Goal: Task Accomplishment & Management: Use online tool/utility

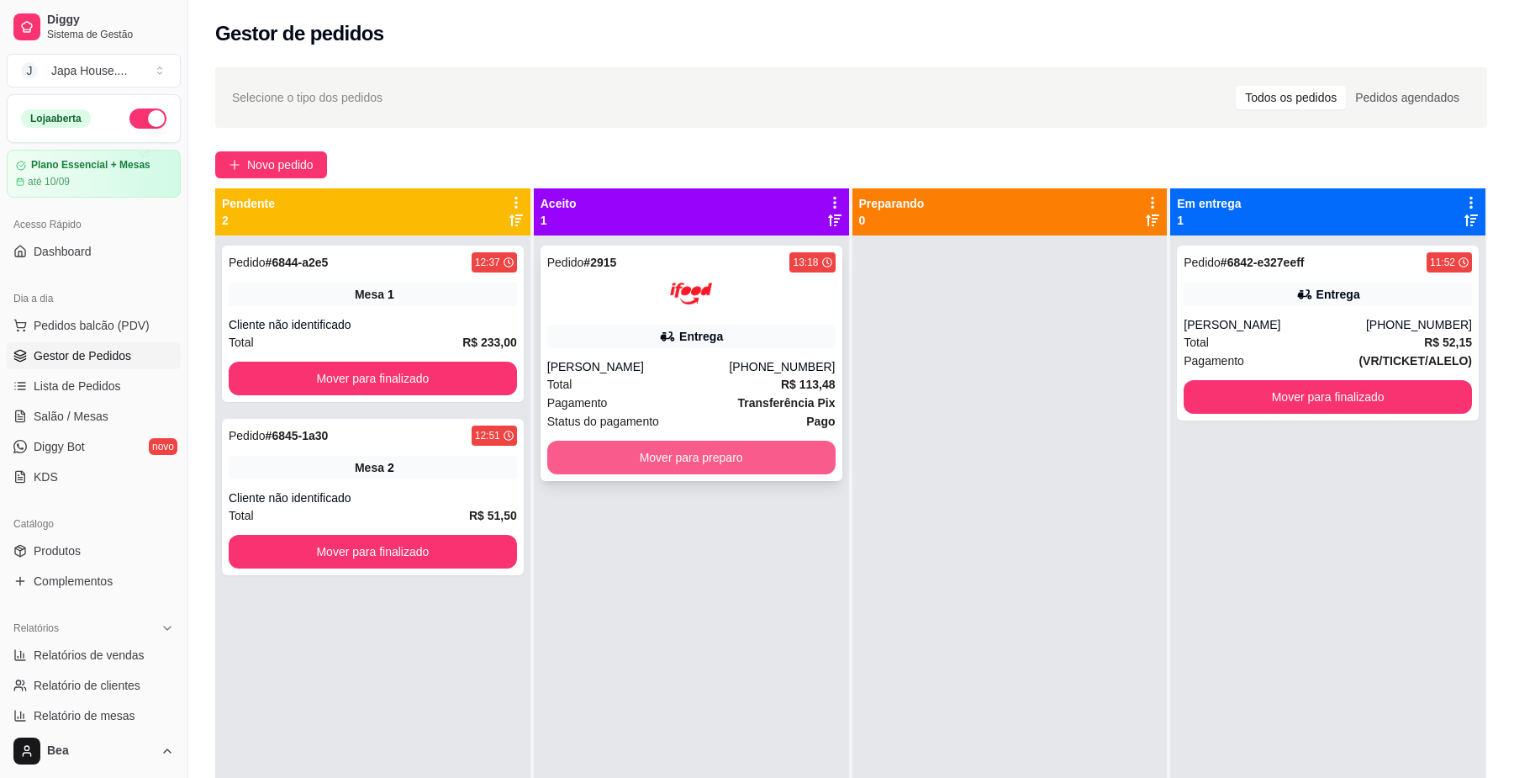
click at [734, 235] on div "Pedido # 2915 13:18 Entrega [PERSON_NAME] [PHONE_NUMBER] Total R$ 113,48 Pagame…" at bounding box center [691, 624] width 315 height 778
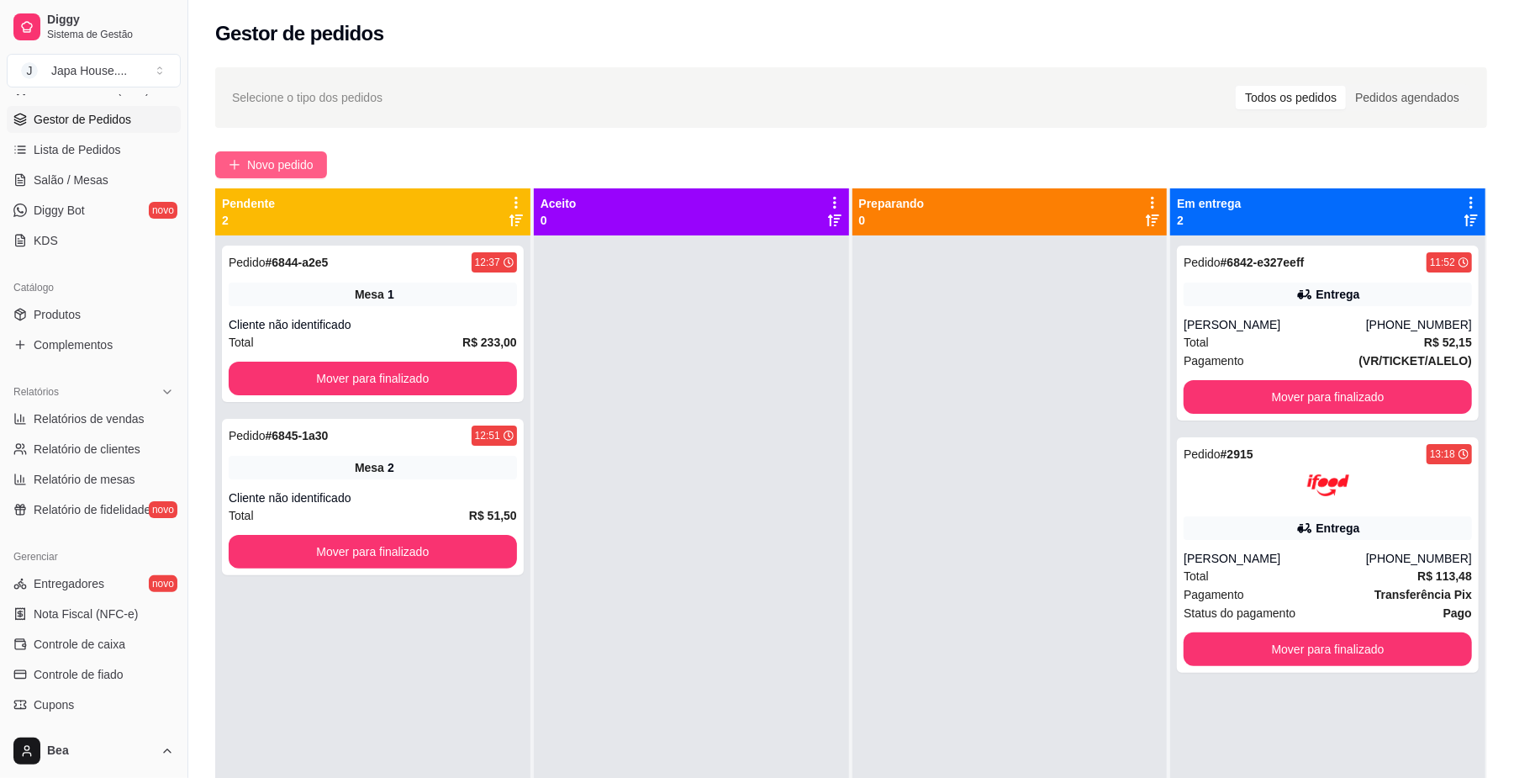
click at [284, 159] on span "Novo pedido" at bounding box center [280, 165] width 66 height 18
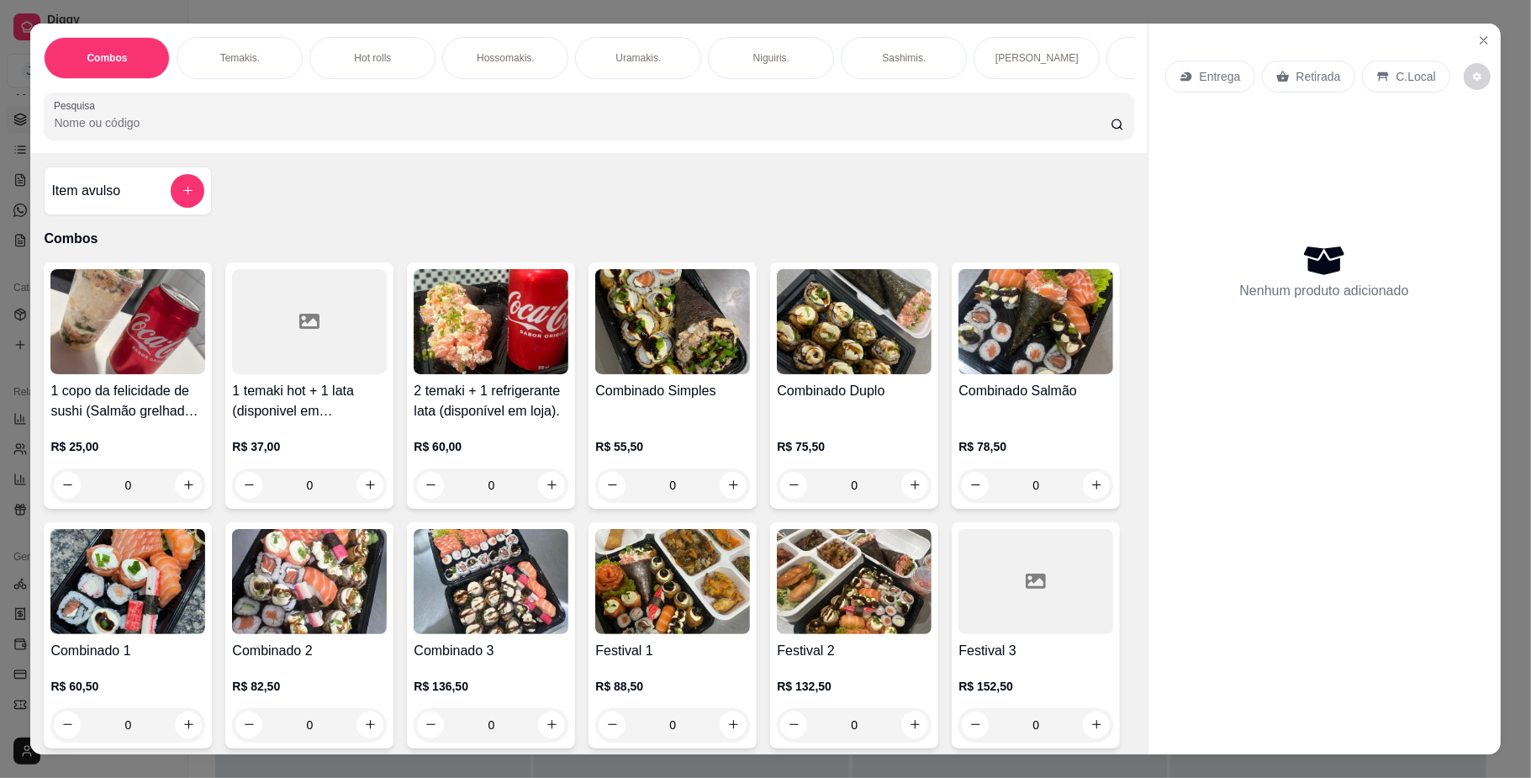
click at [234, 62] on p "Temakis." at bounding box center [240, 57] width 40 height 13
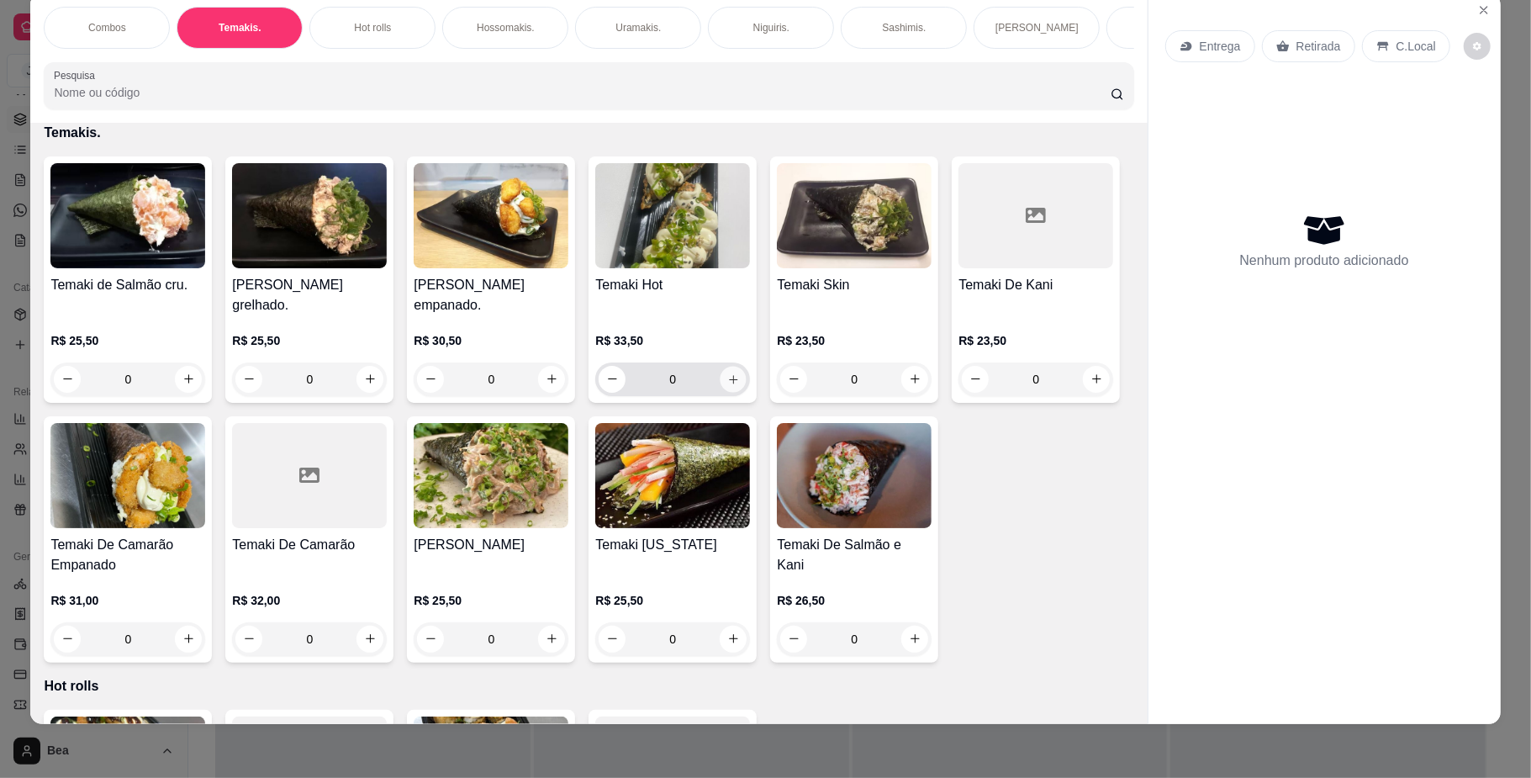
click at [733, 392] on button "increase-product-quantity" at bounding box center [734, 379] width 26 height 26
type input "1"
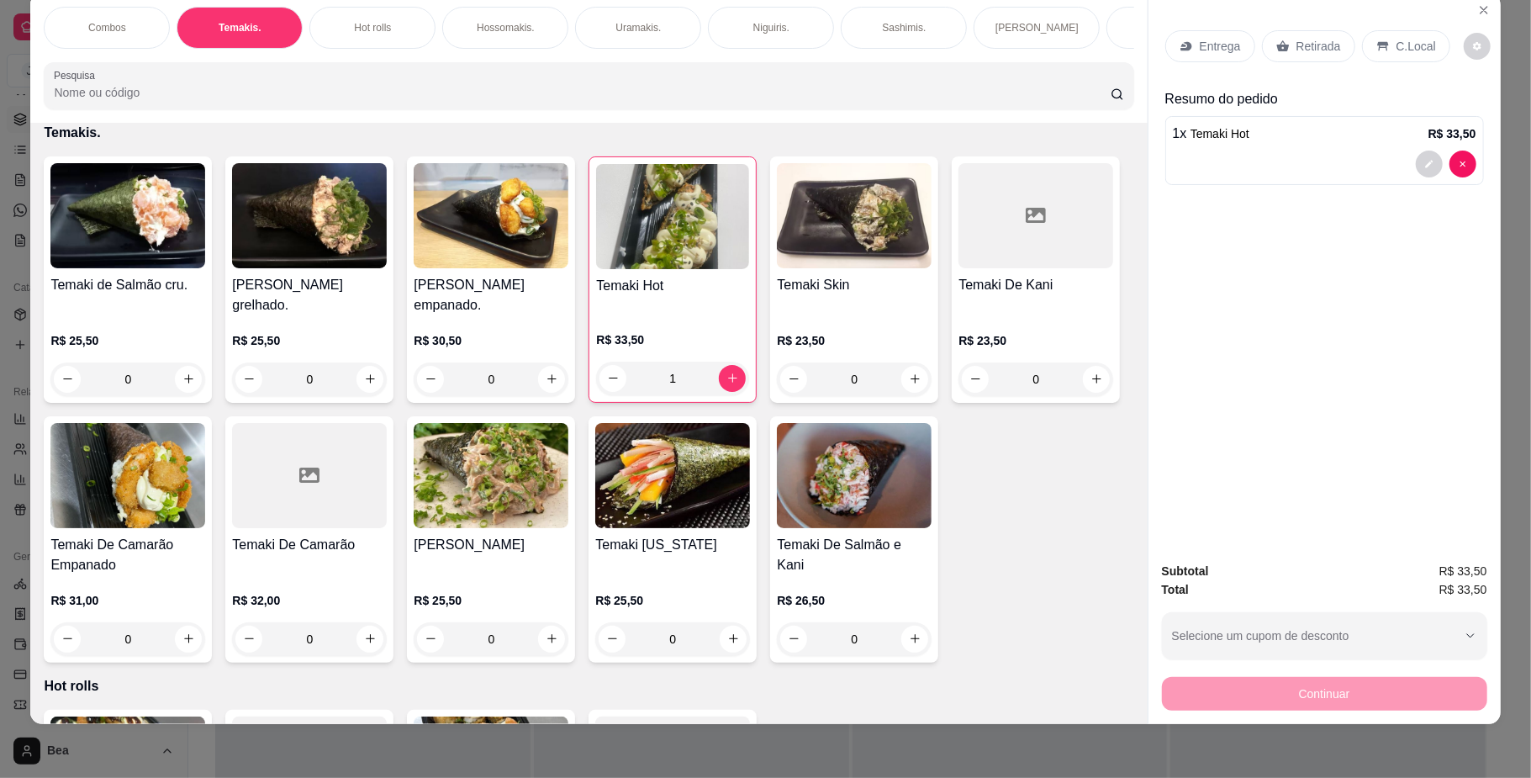
click at [1296, 34] on div "Retirada" at bounding box center [1308, 46] width 93 height 32
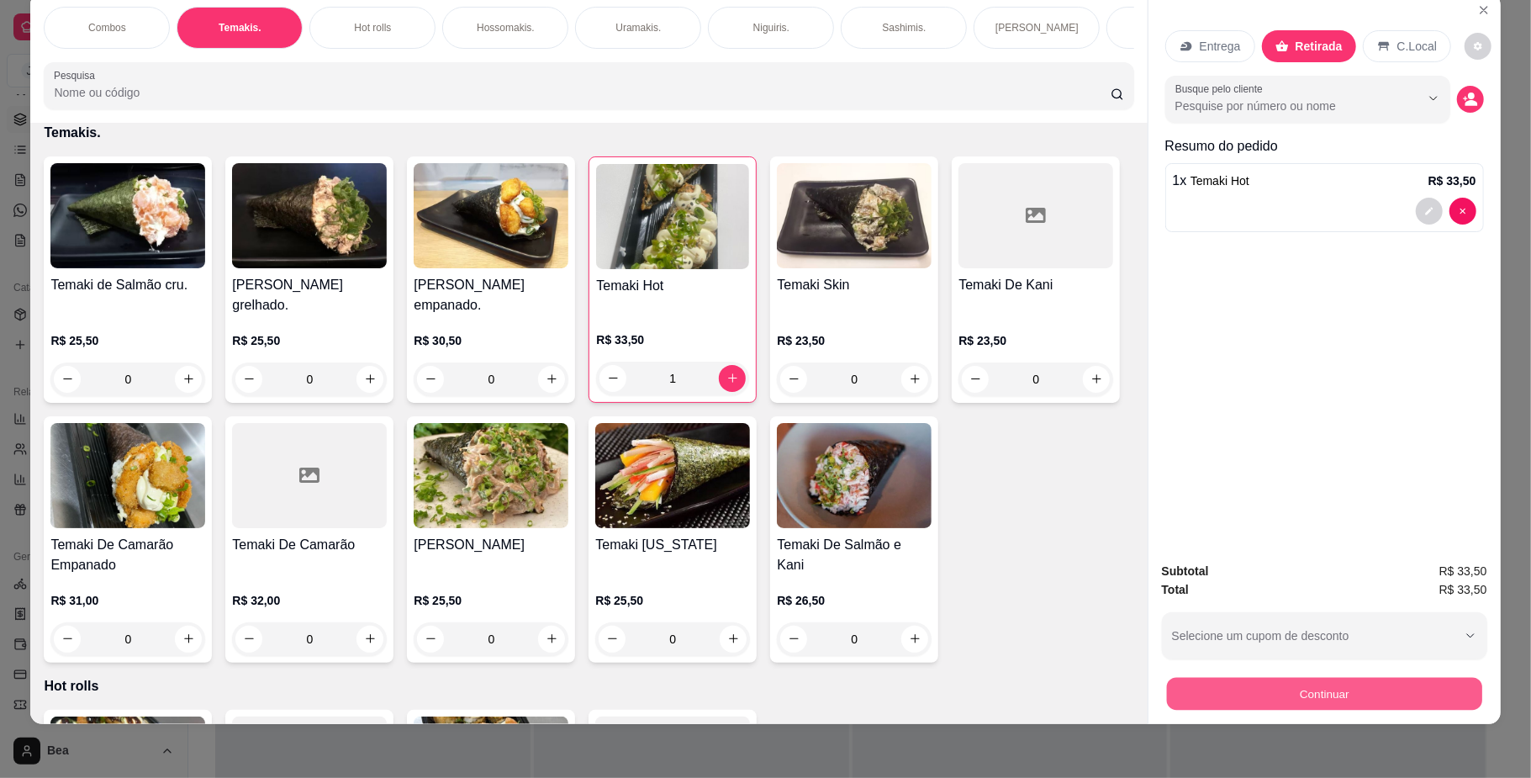
click at [1340, 695] on button "Continuar" at bounding box center [1323, 694] width 315 height 33
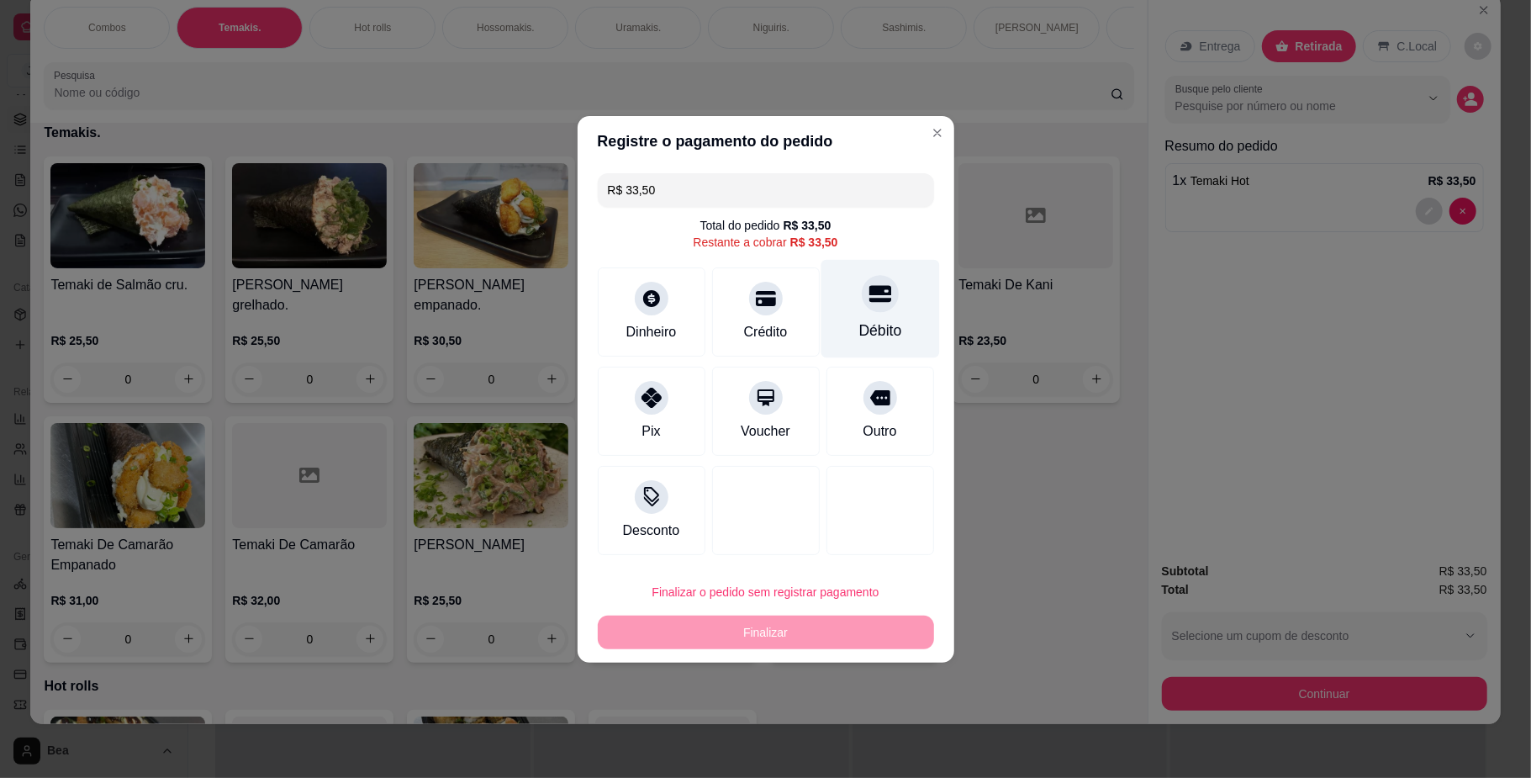
click at [869, 303] on icon at bounding box center [880, 294] width 22 height 22
type input "R$ 0,00"
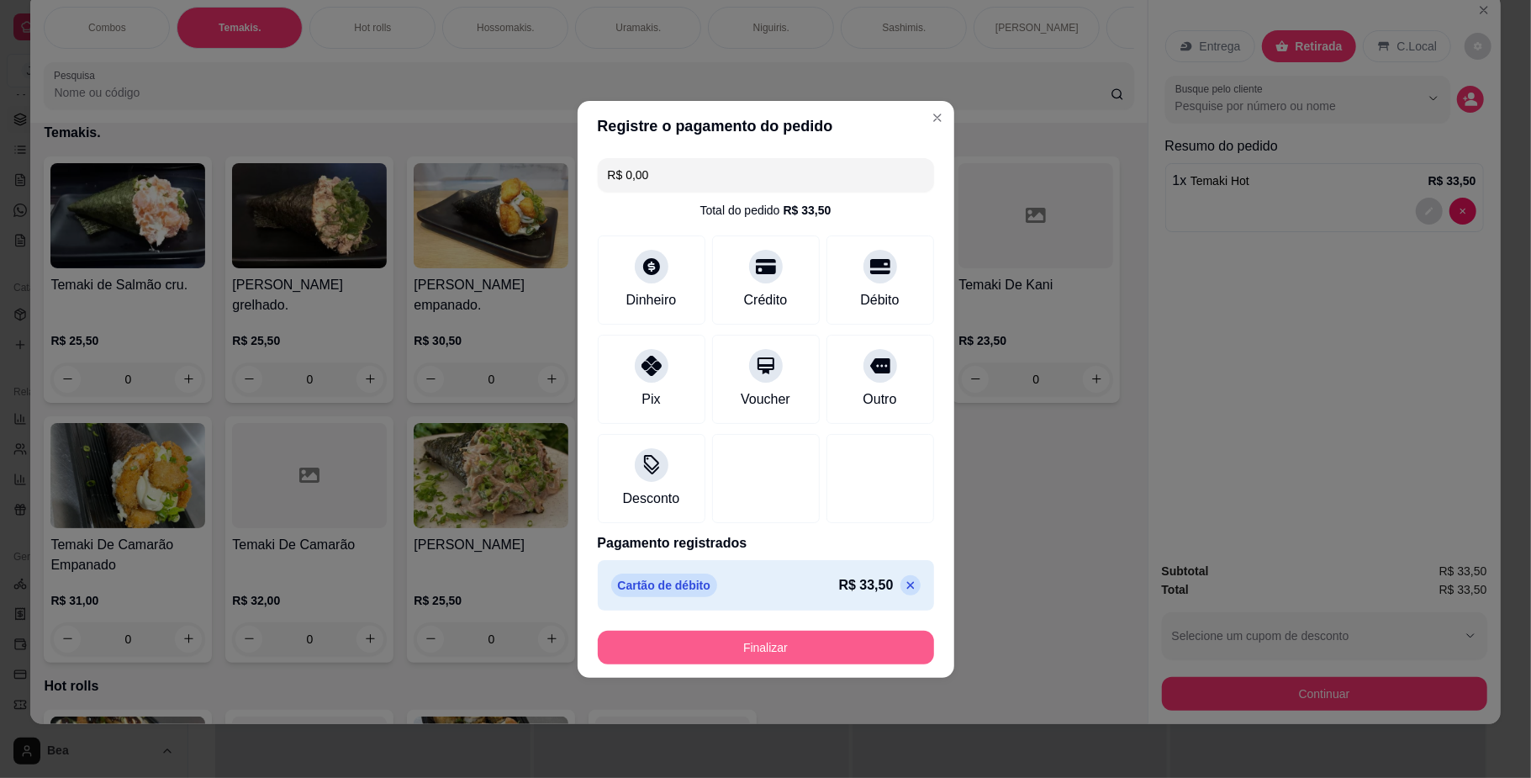
click at [800, 653] on button "Finalizar" at bounding box center [766, 648] width 336 height 34
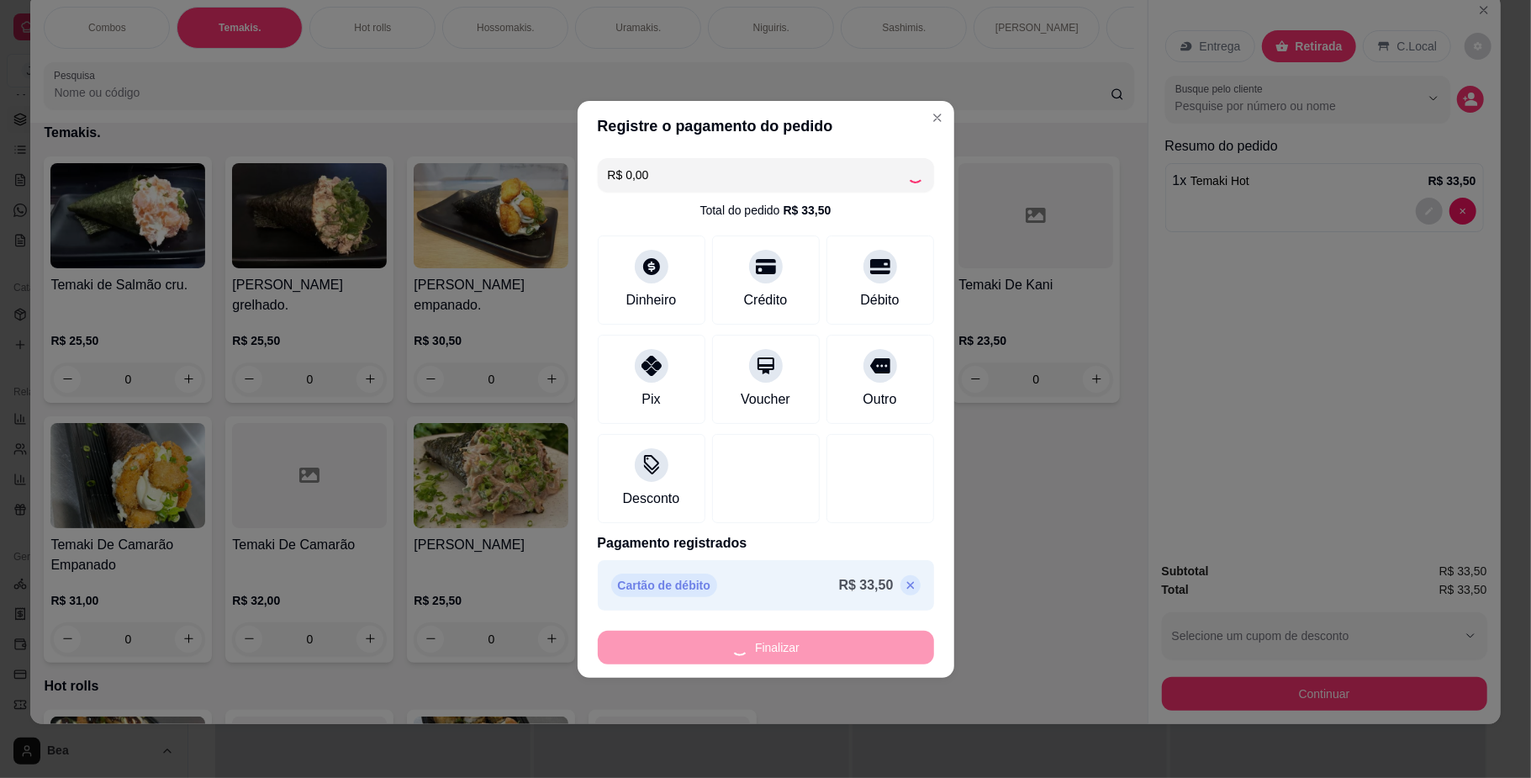
type input "0"
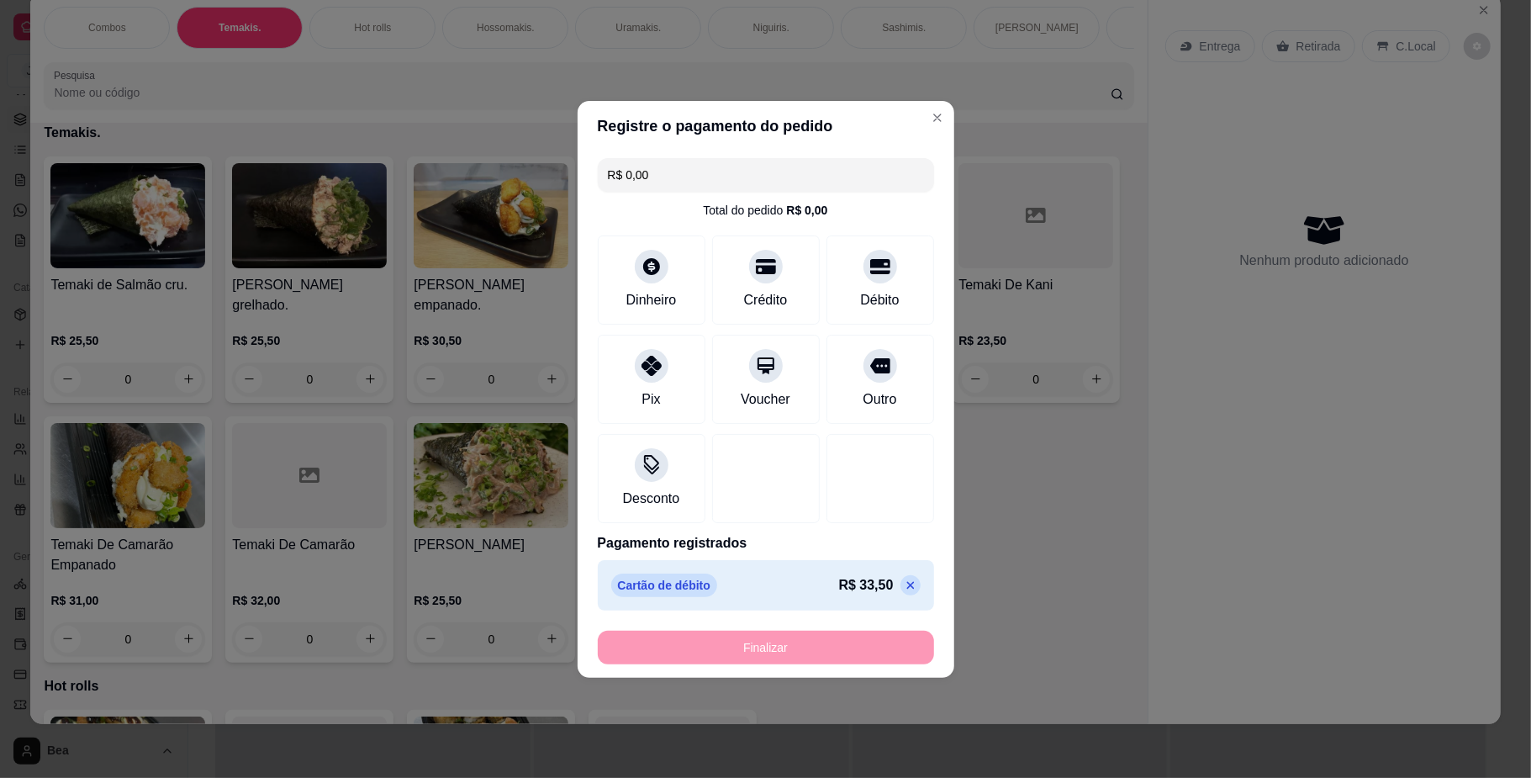
type input "-R$ 33,50"
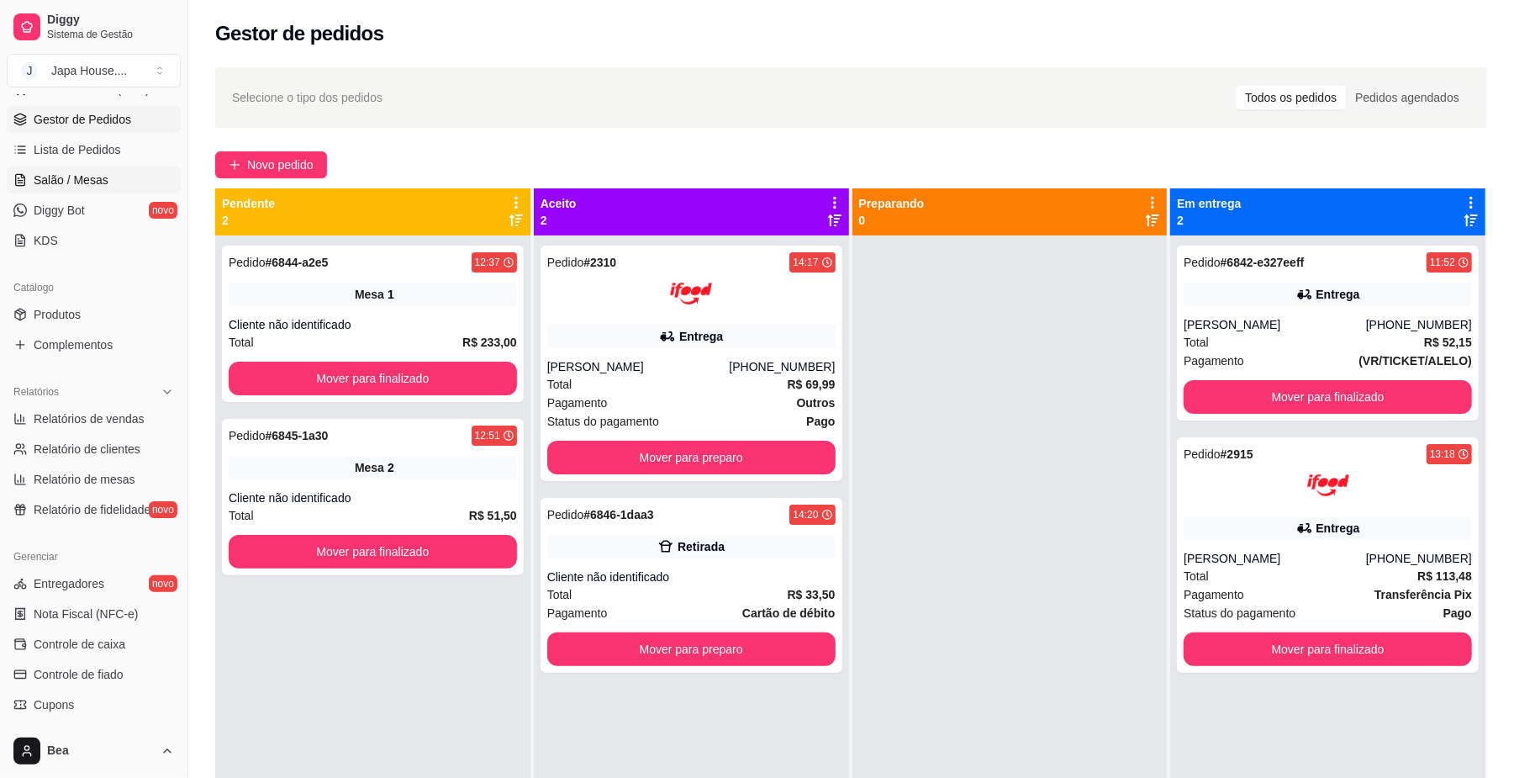
click at [66, 178] on span "Salão / Mesas" at bounding box center [71, 180] width 75 height 17
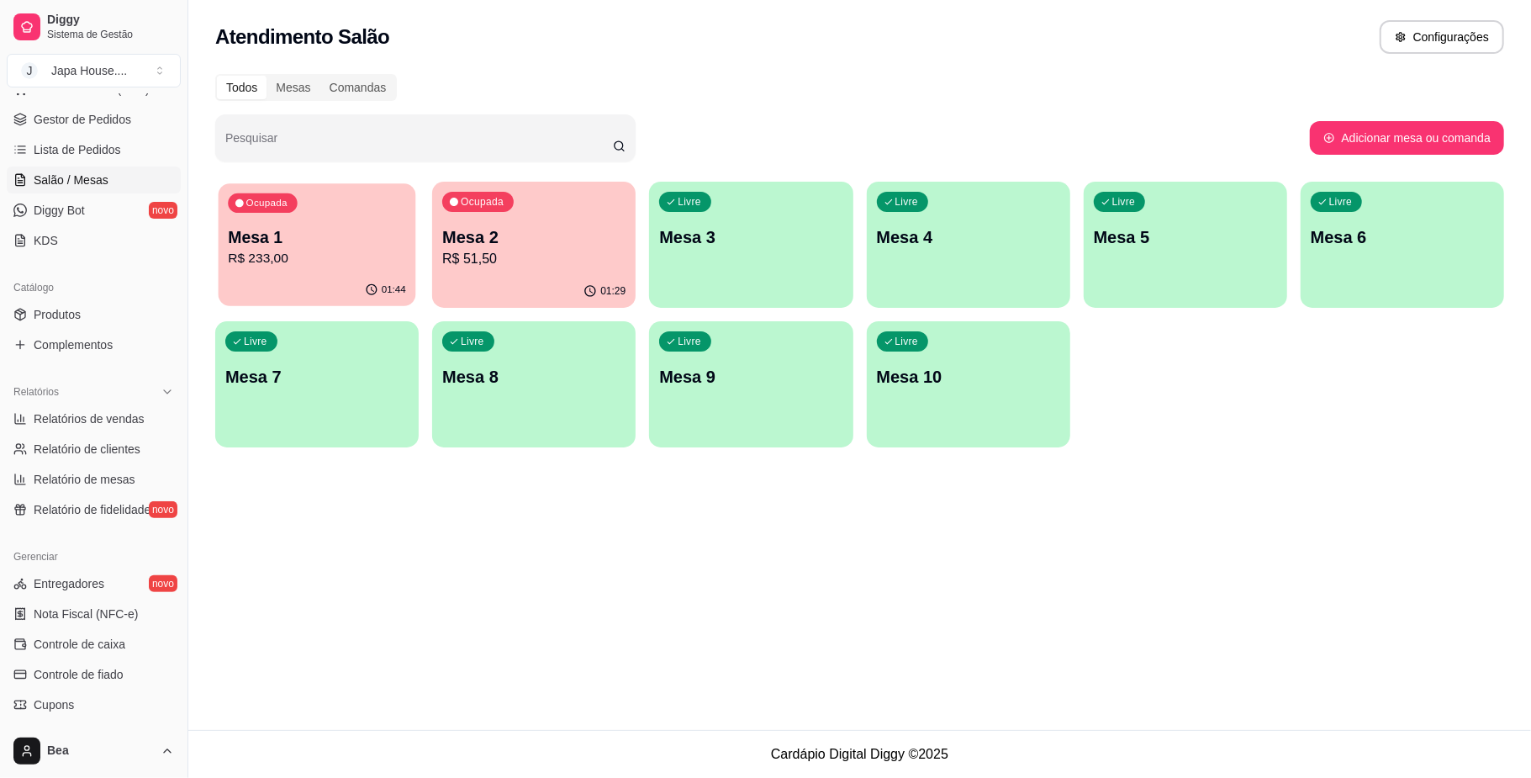
click at [310, 247] on div "Mesa 1 R$ 233,00" at bounding box center [317, 247] width 178 height 42
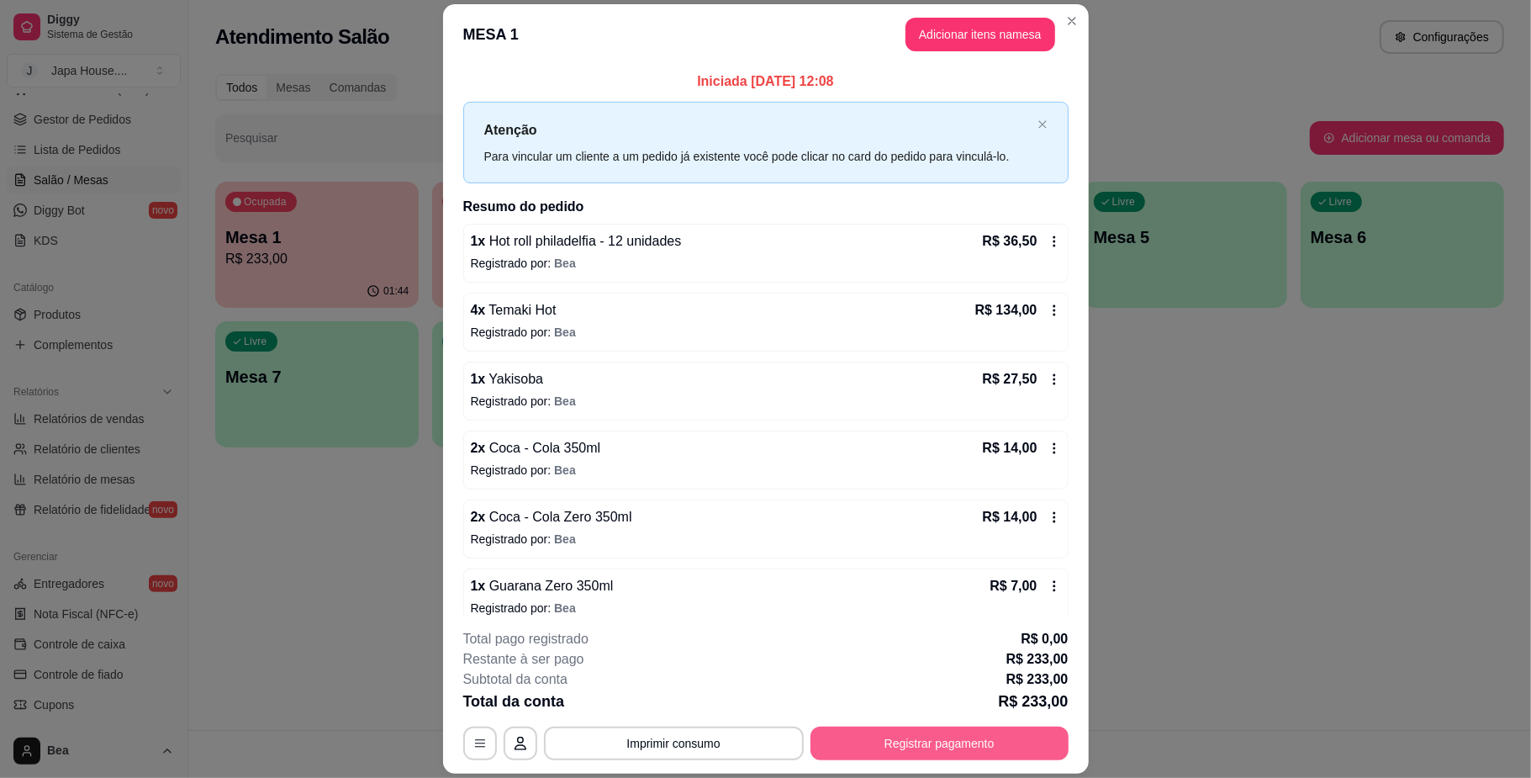
click at [858, 751] on button "Registrar pagamento" at bounding box center [940, 743] width 258 height 34
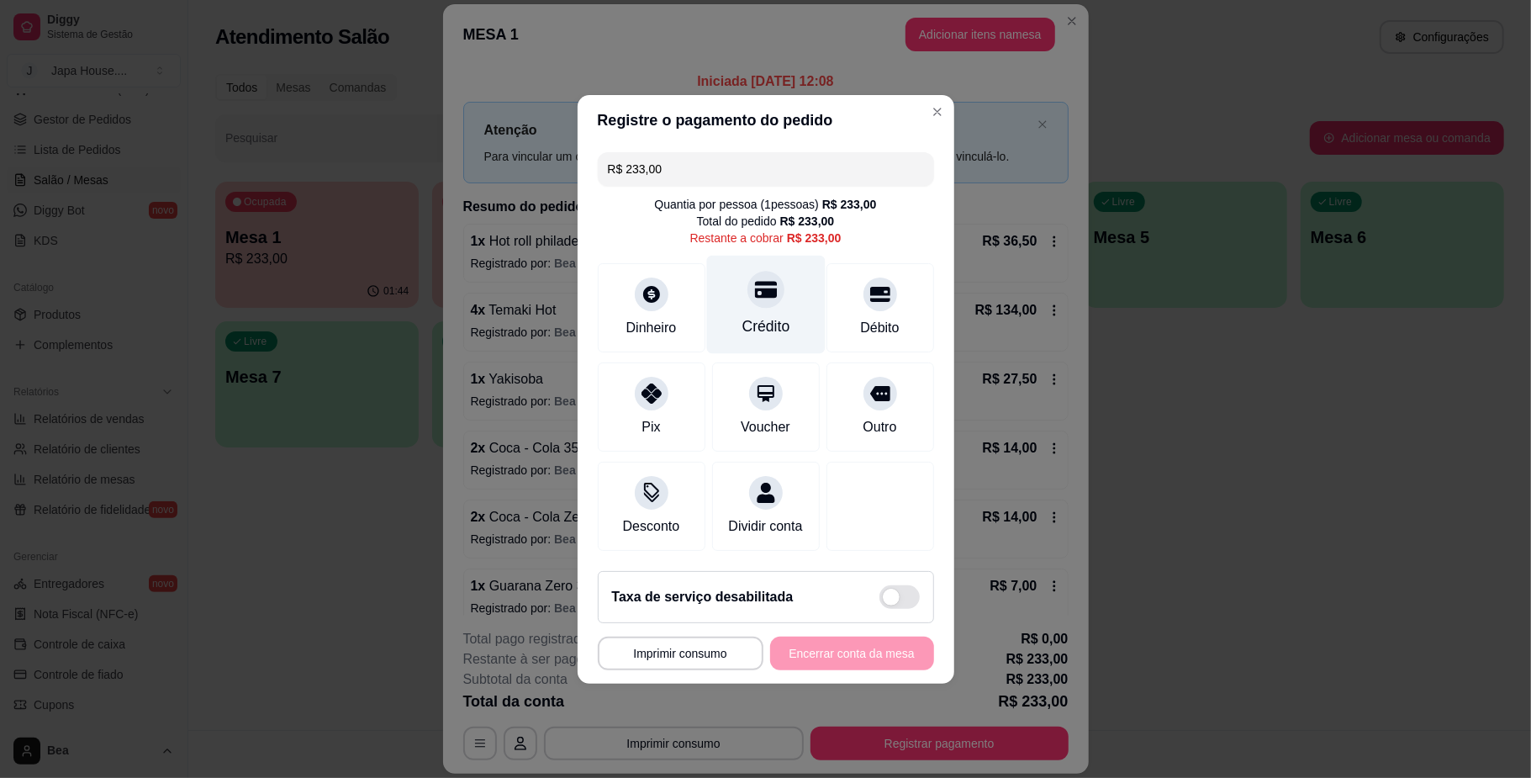
click at [744, 298] on div "Crédito" at bounding box center [765, 304] width 119 height 98
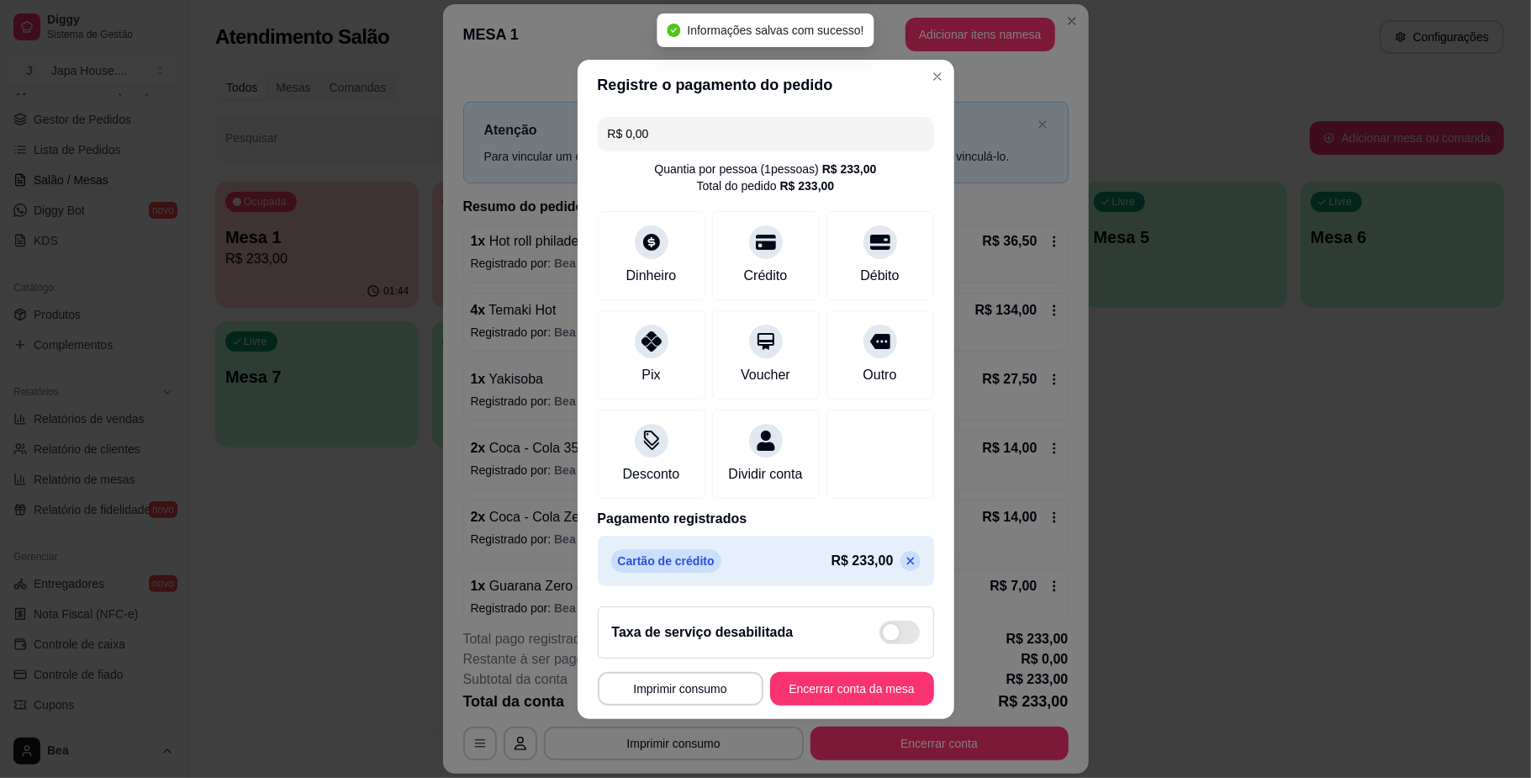
click at [901, 568] on p at bounding box center [911, 561] width 20 height 20
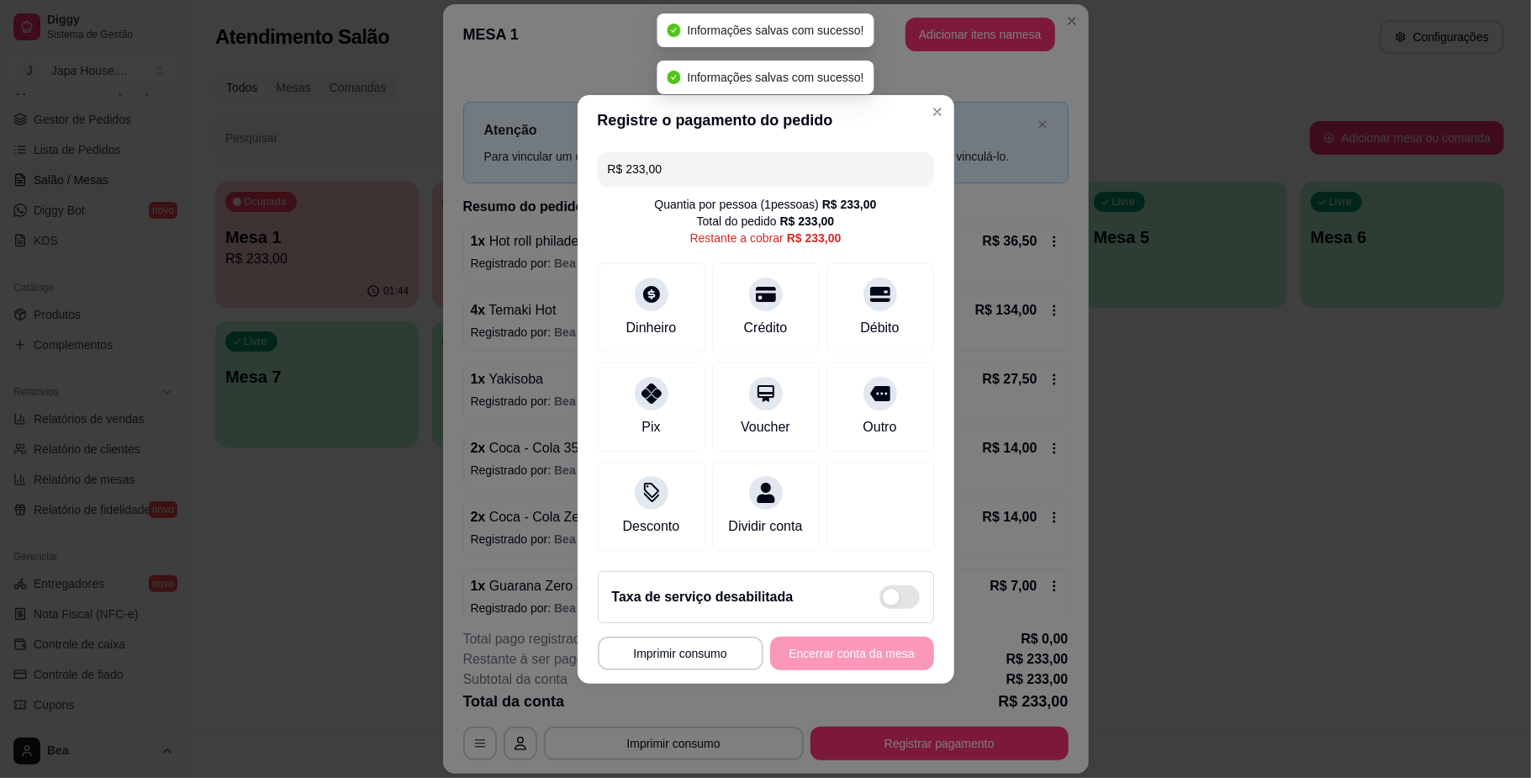
drag, startPoint x: 683, startPoint y: 129, endPoint x: 602, endPoint y: 119, distance: 81.5
click at [602, 119] on header "Registre o pagamento do pedido" at bounding box center [766, 120] width 377 height 50
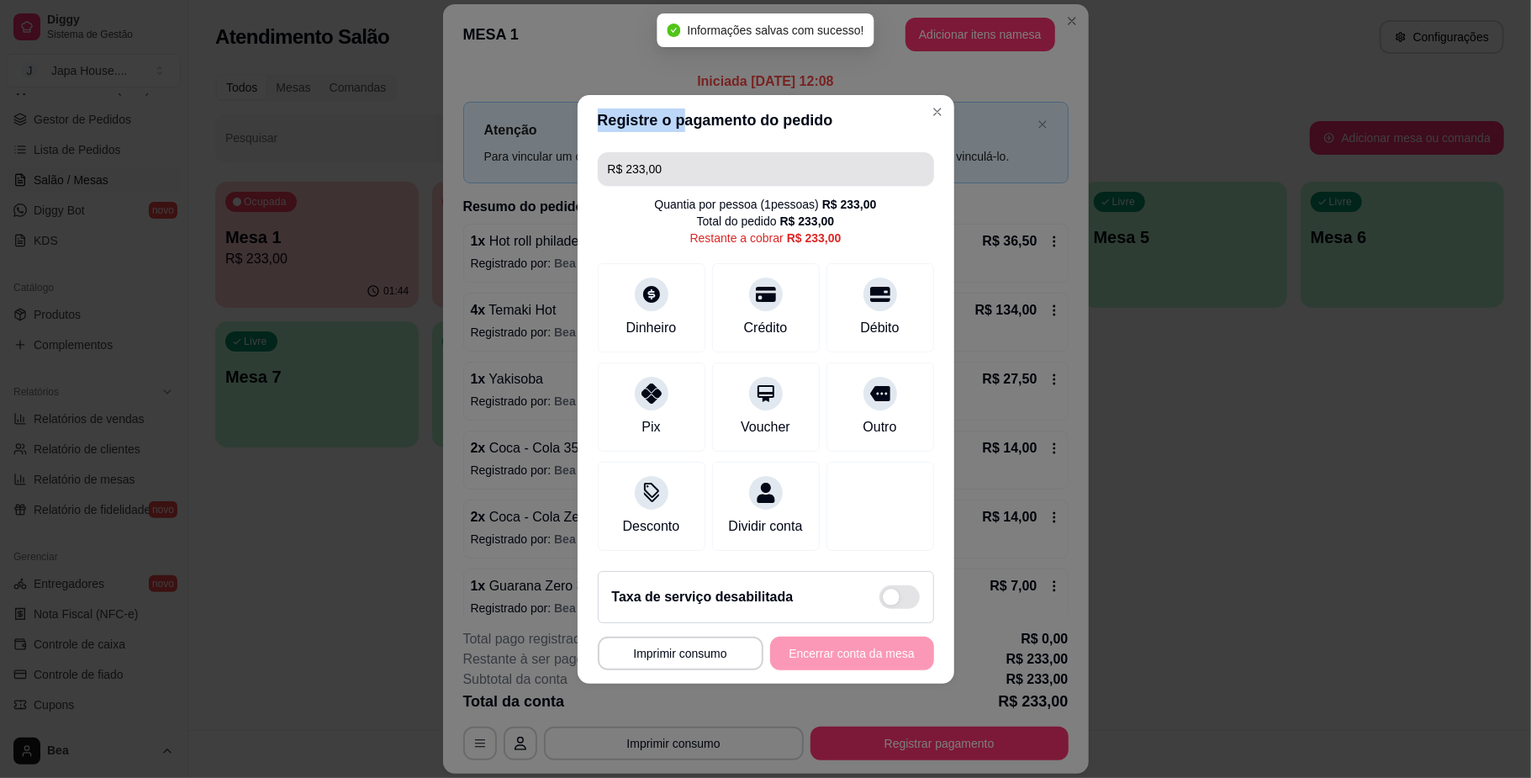
click at [681, 155] on input "R$ 233,00" at bounding box center [766, 169] width 316 height 34
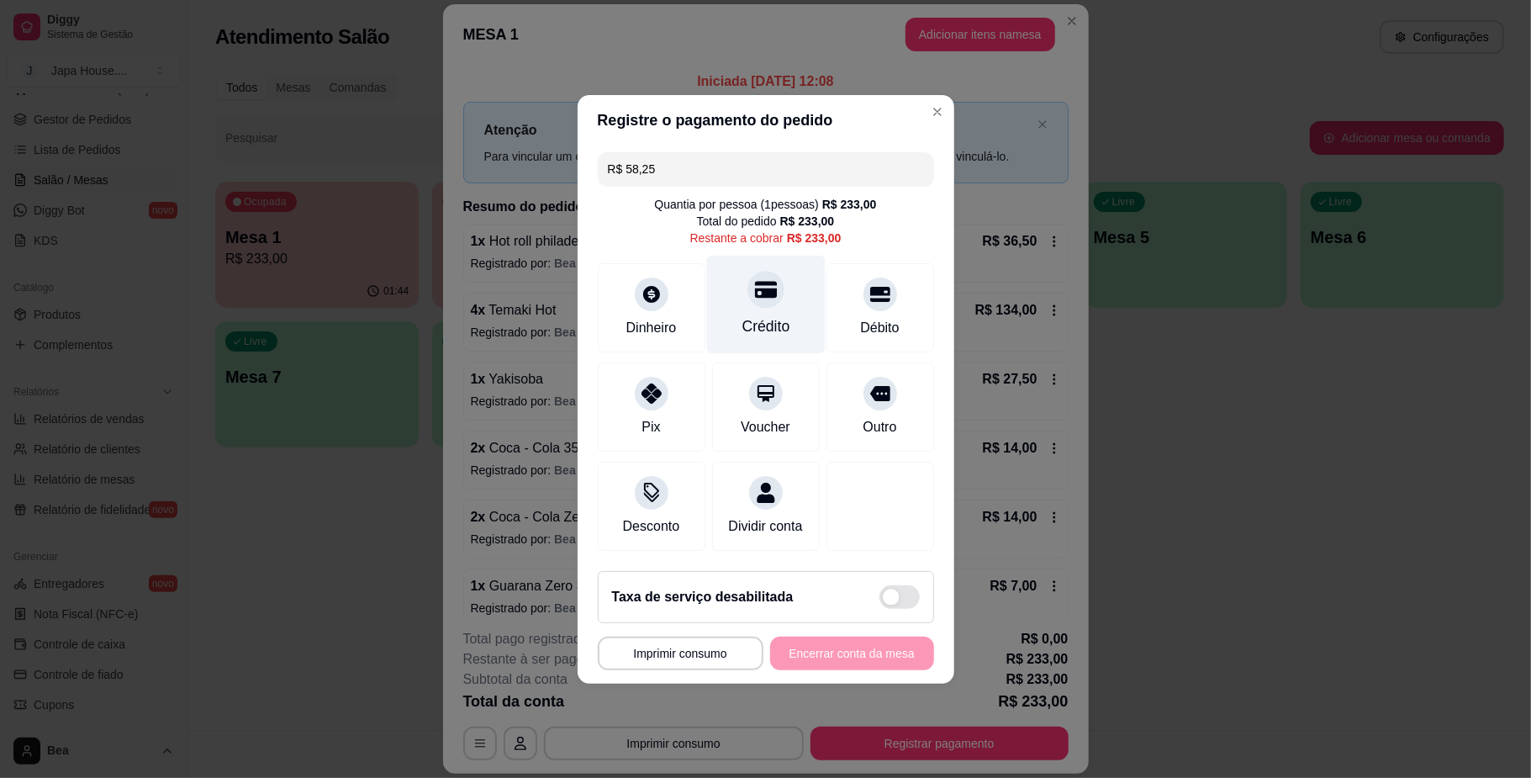
click at [757, 278] on icon at bounding box center [765, 289] width 22 height 22
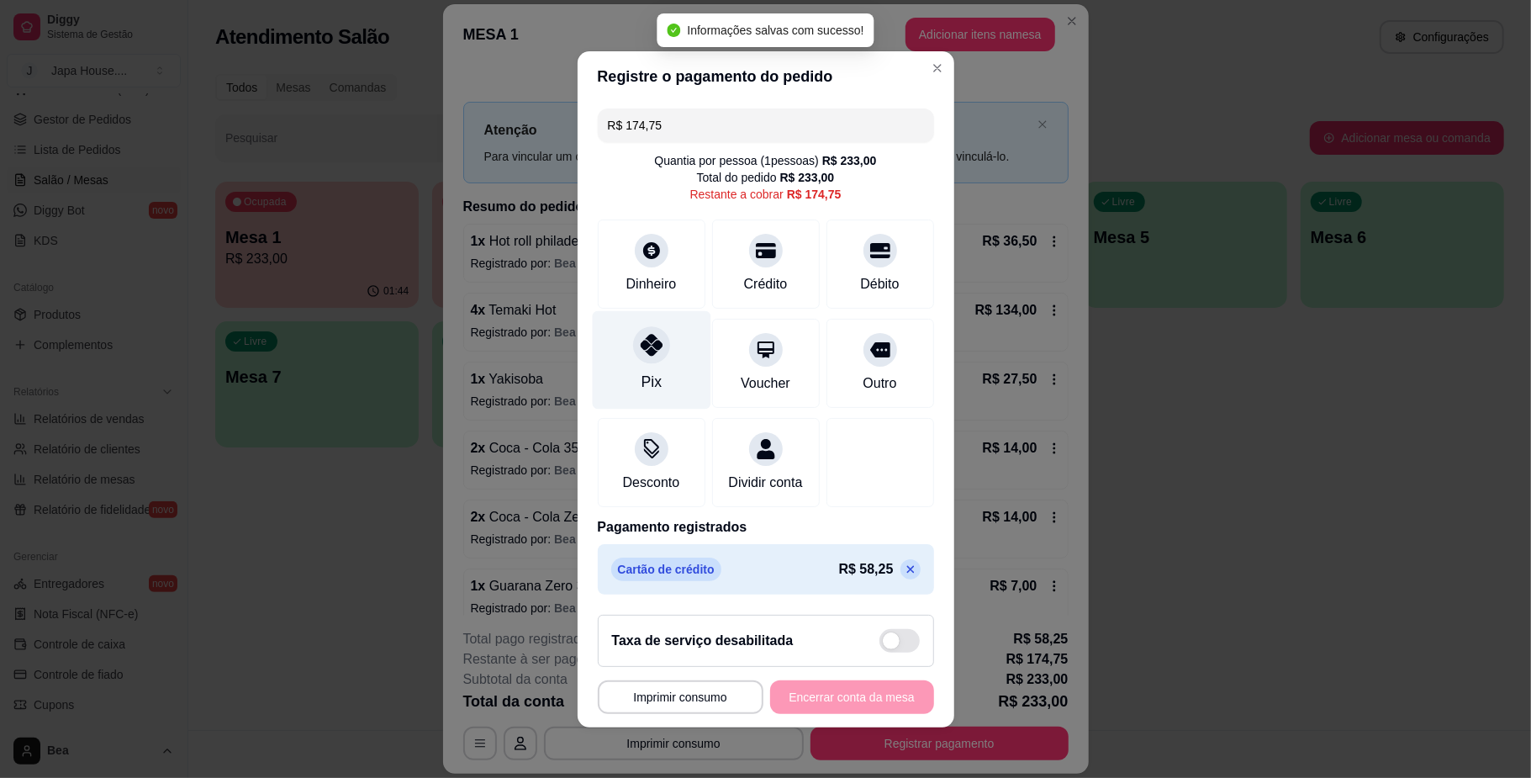
click at [676, 347] on div "Pix" at bounding box center [651, 359] width 119 height 98
type input "R$ 0,00"
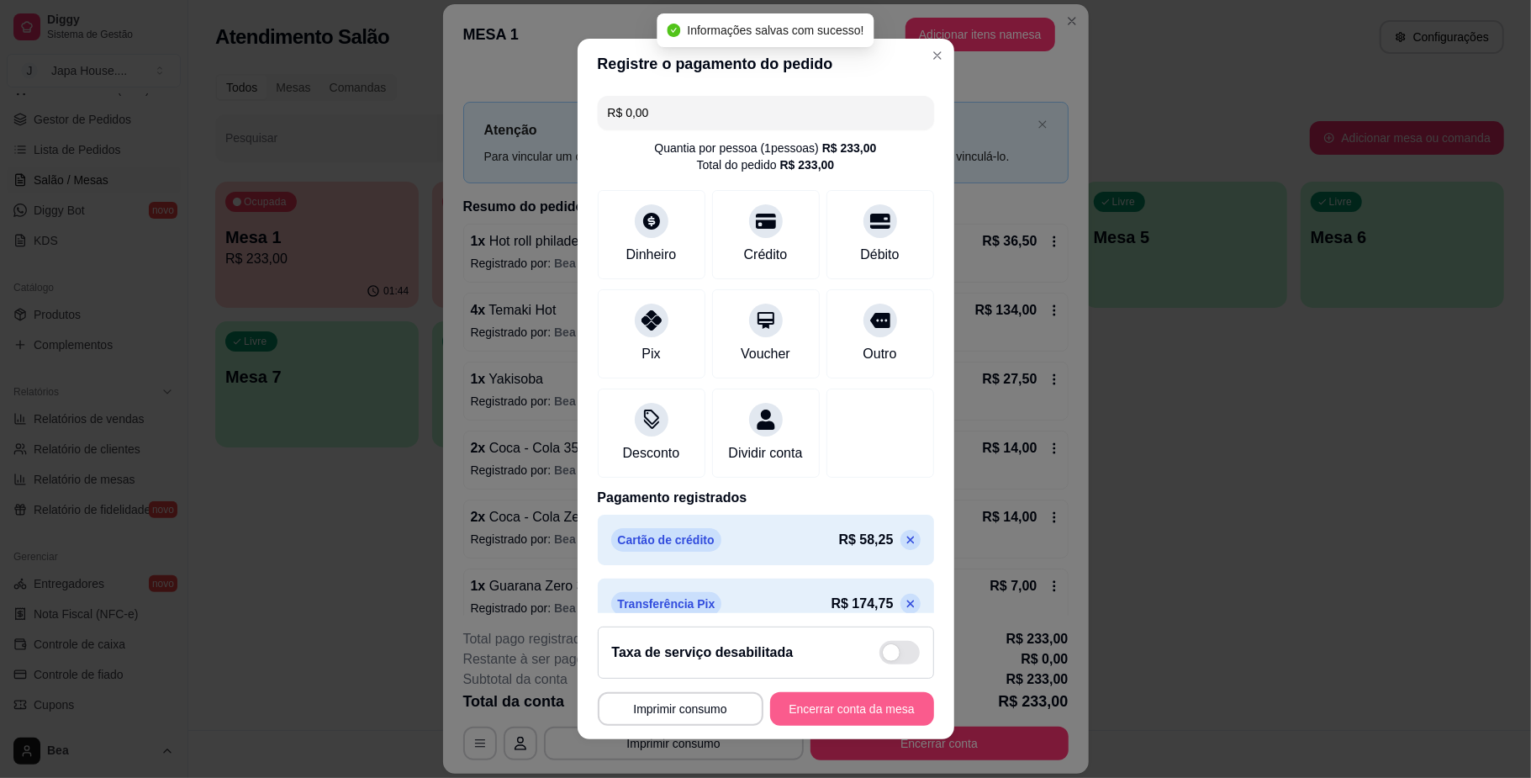
click at [889, 705] on button "Encerrar conta da mesa" at bounding box center [852, 709] width 164 height 34
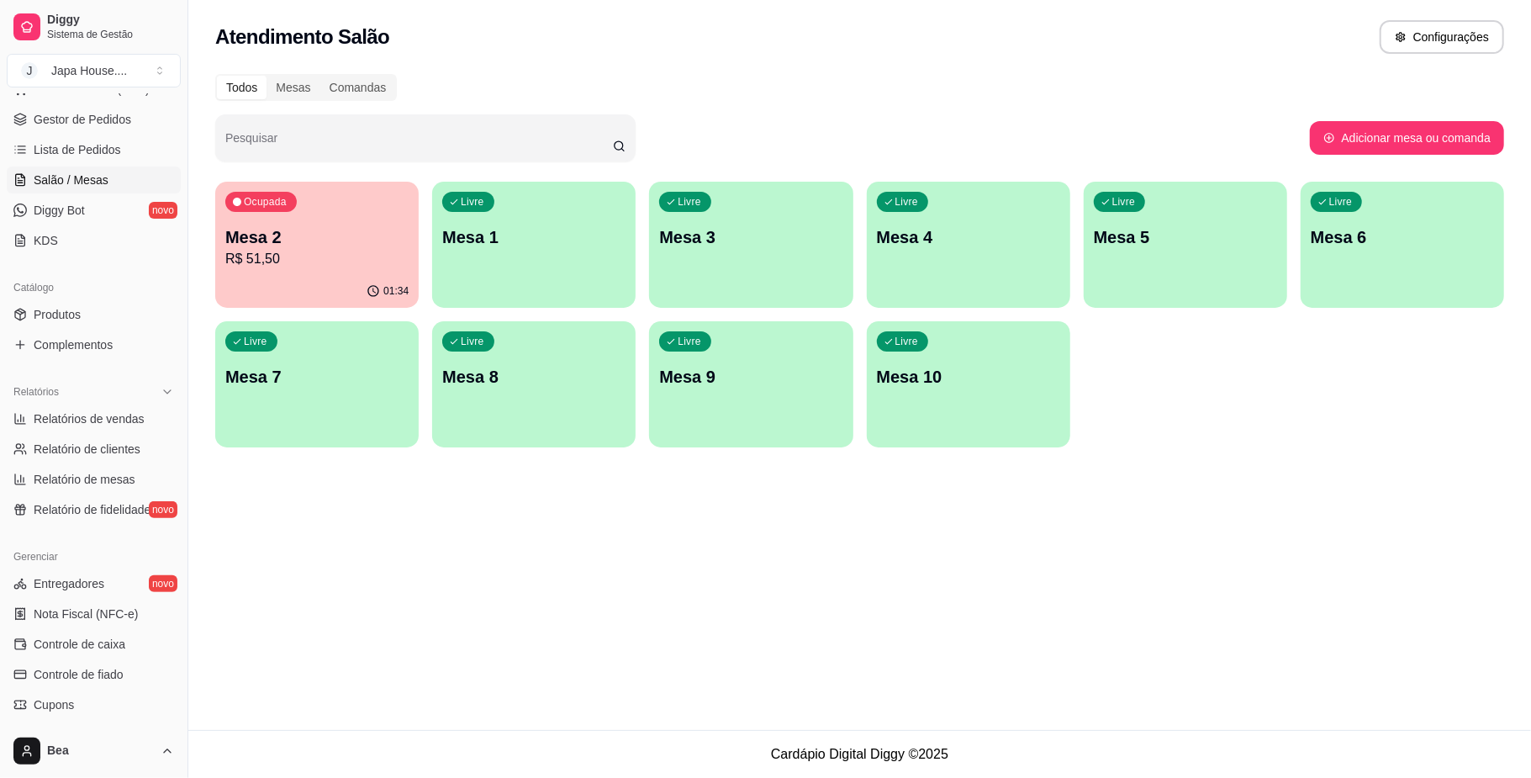
click at [492, 266] on div "Livre Mesa 1" at bounding box center [533, 235] width 203 height 106
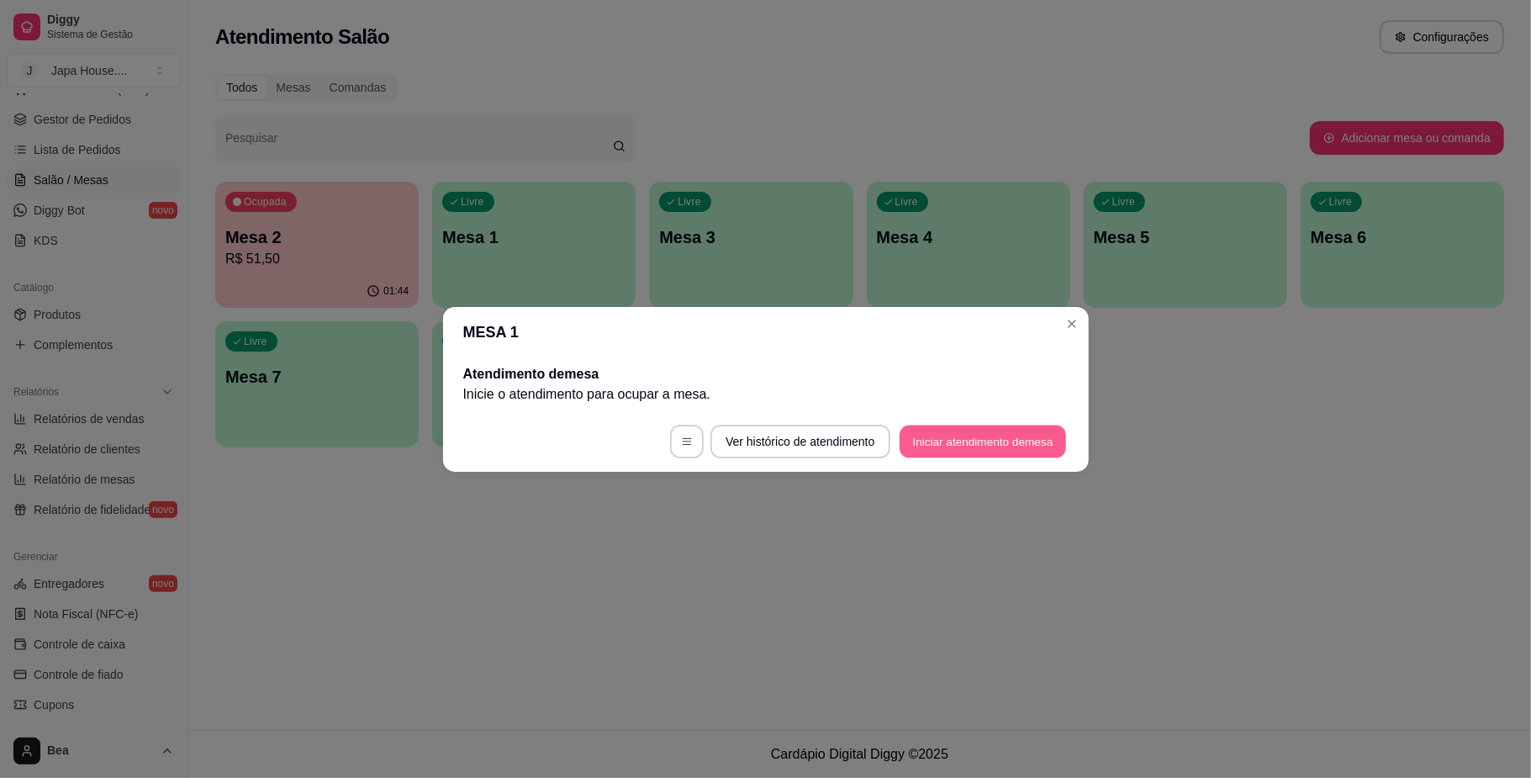
click at [1000, 451] on button "Iniciar atendimento de mesa" at bounding box center [983, 441] width 166 height 33
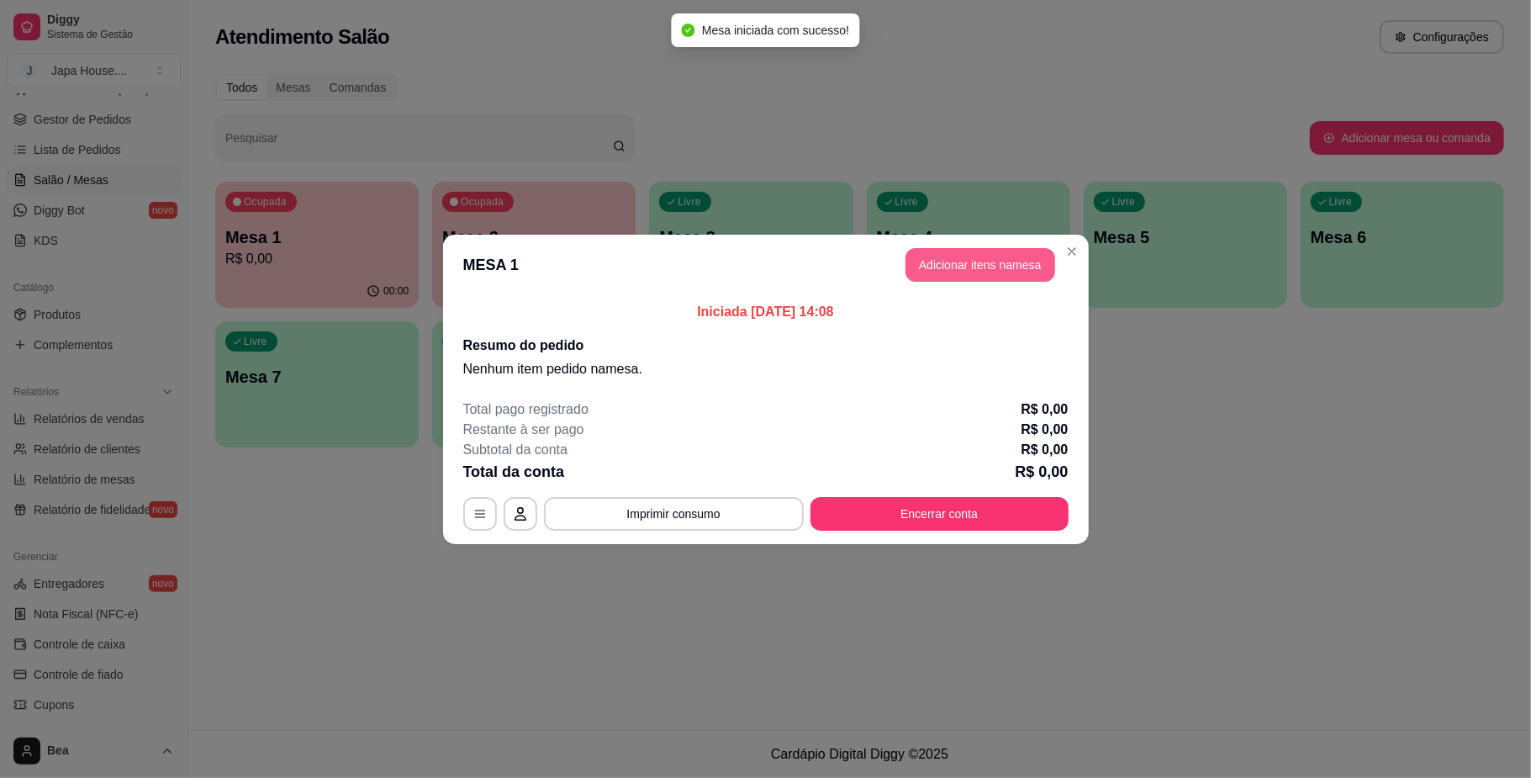
click at [992, 277] on button "Adicionar itens na mesa" at bounding box center [981, 265] width 150 height 34
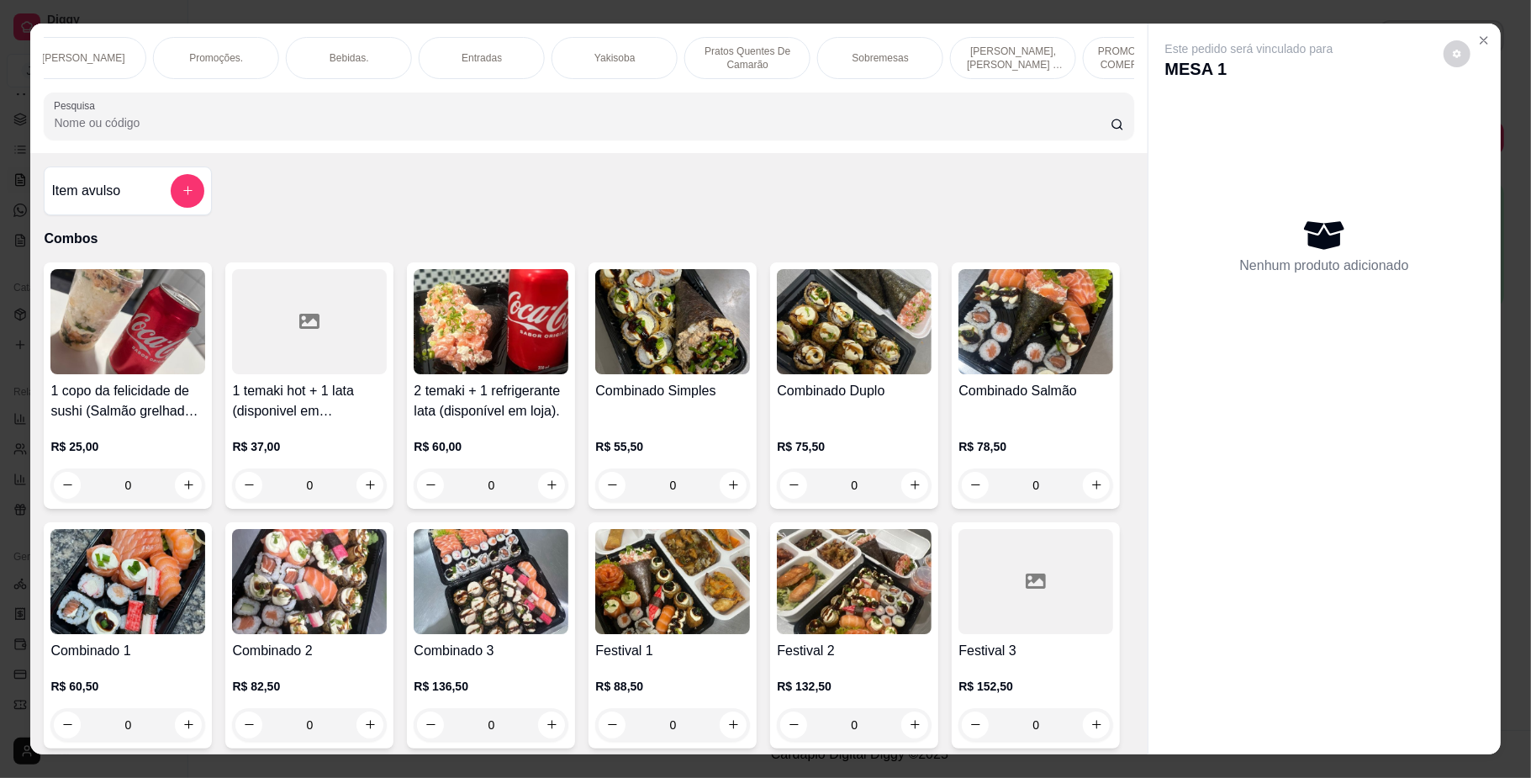
scroll to position [0, 1161]
click at [935, 61] on p "PROMOÇÕES PARA COMER NO LOCAL" at bounding box center [939, 58] width 98 height 27
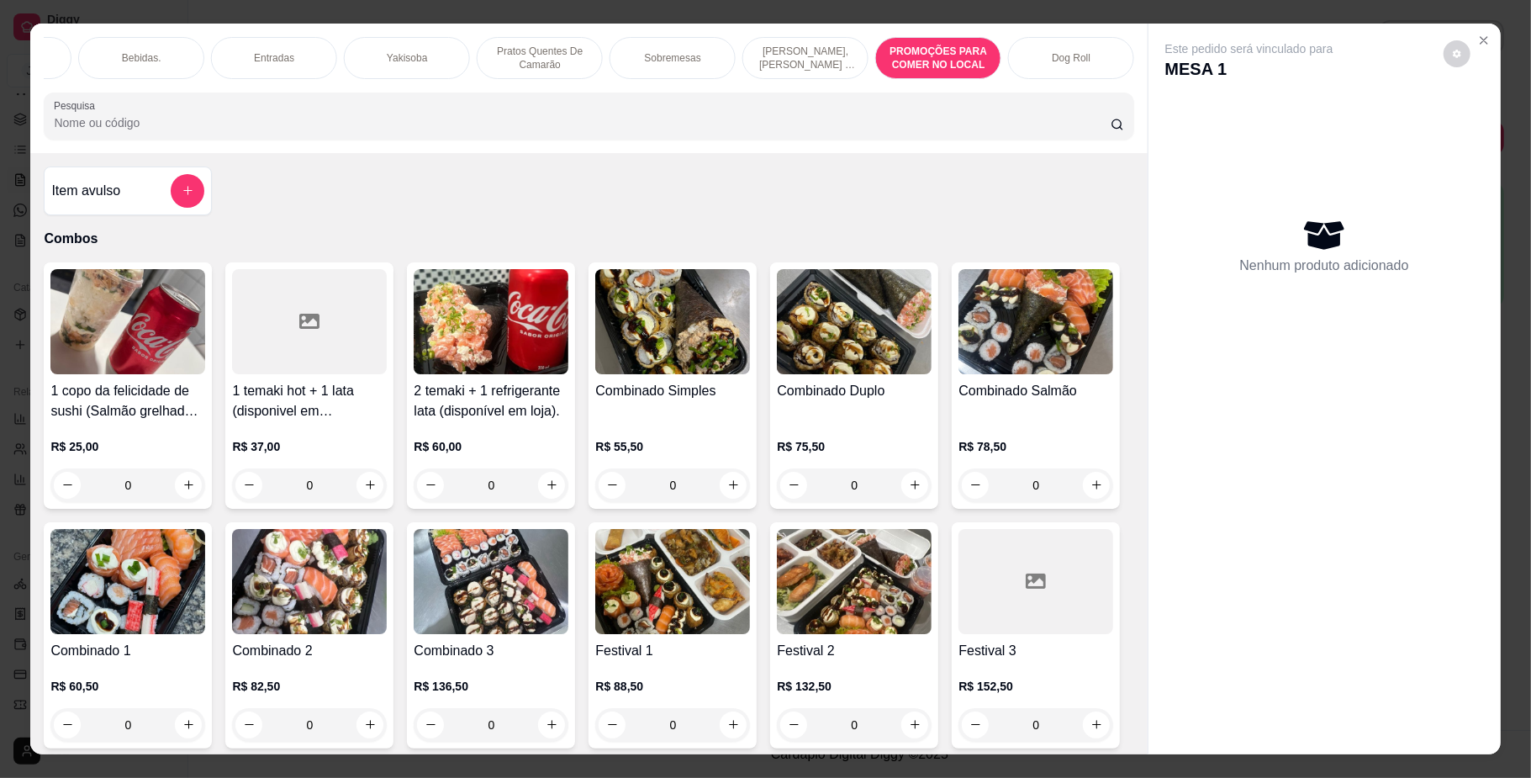
scroll to position [30, 0]
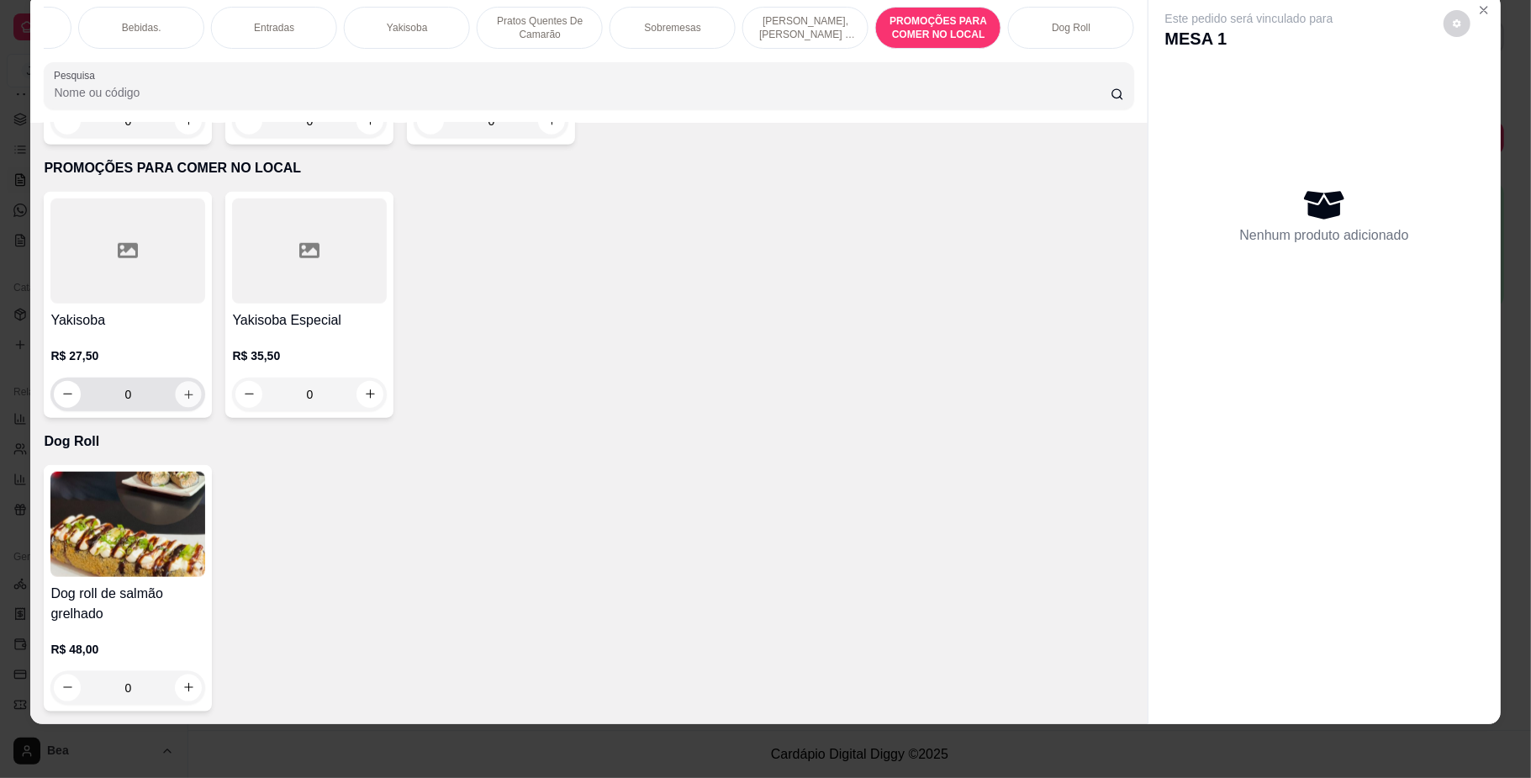
click at [182, 391] on icon "increase-product-quantity" at bounding box center [188, 394] width 13 height 13
type input "1"
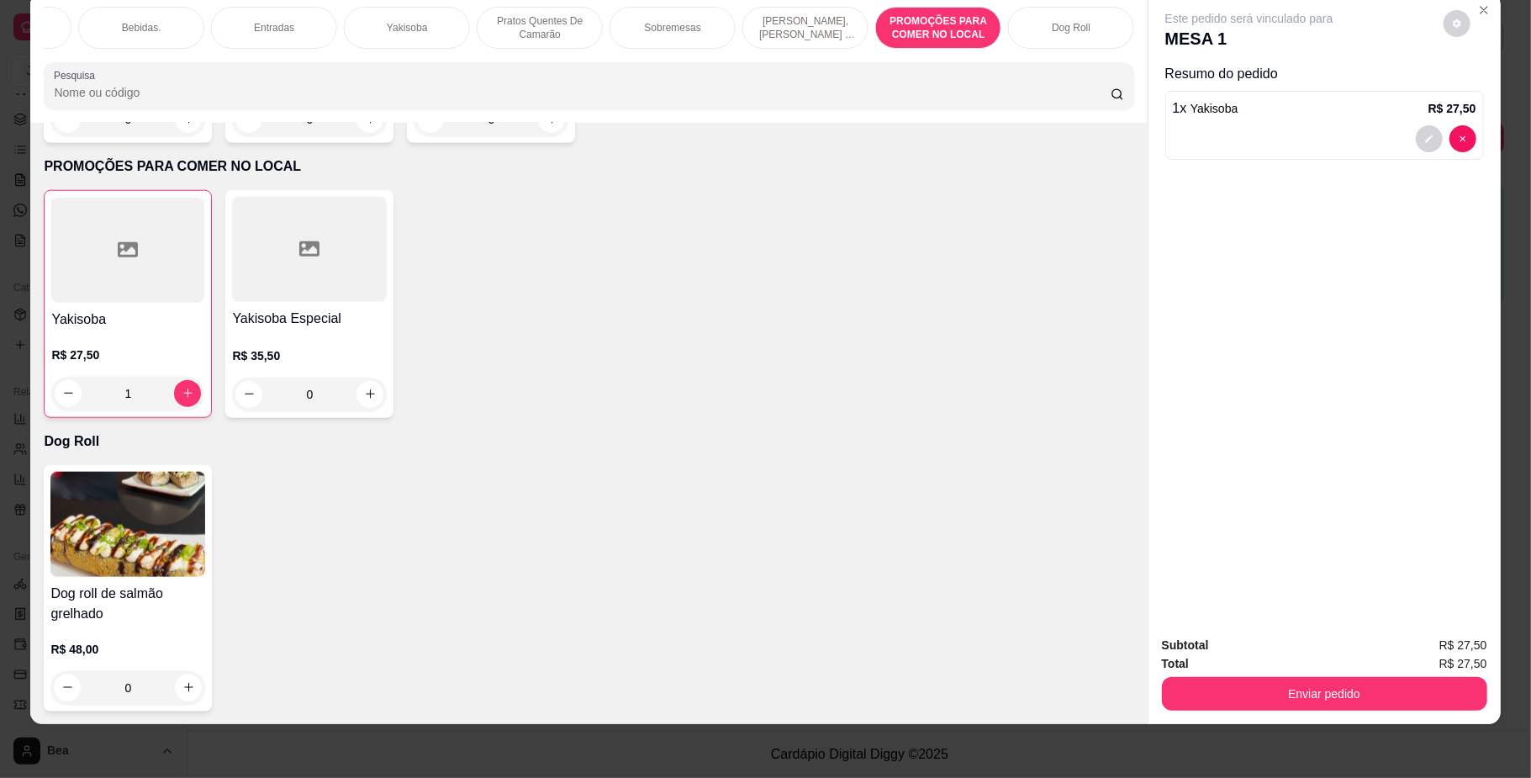
click at [136, 24] on p "Bebidas." at bounding box center [142, 27] width 40 height 13
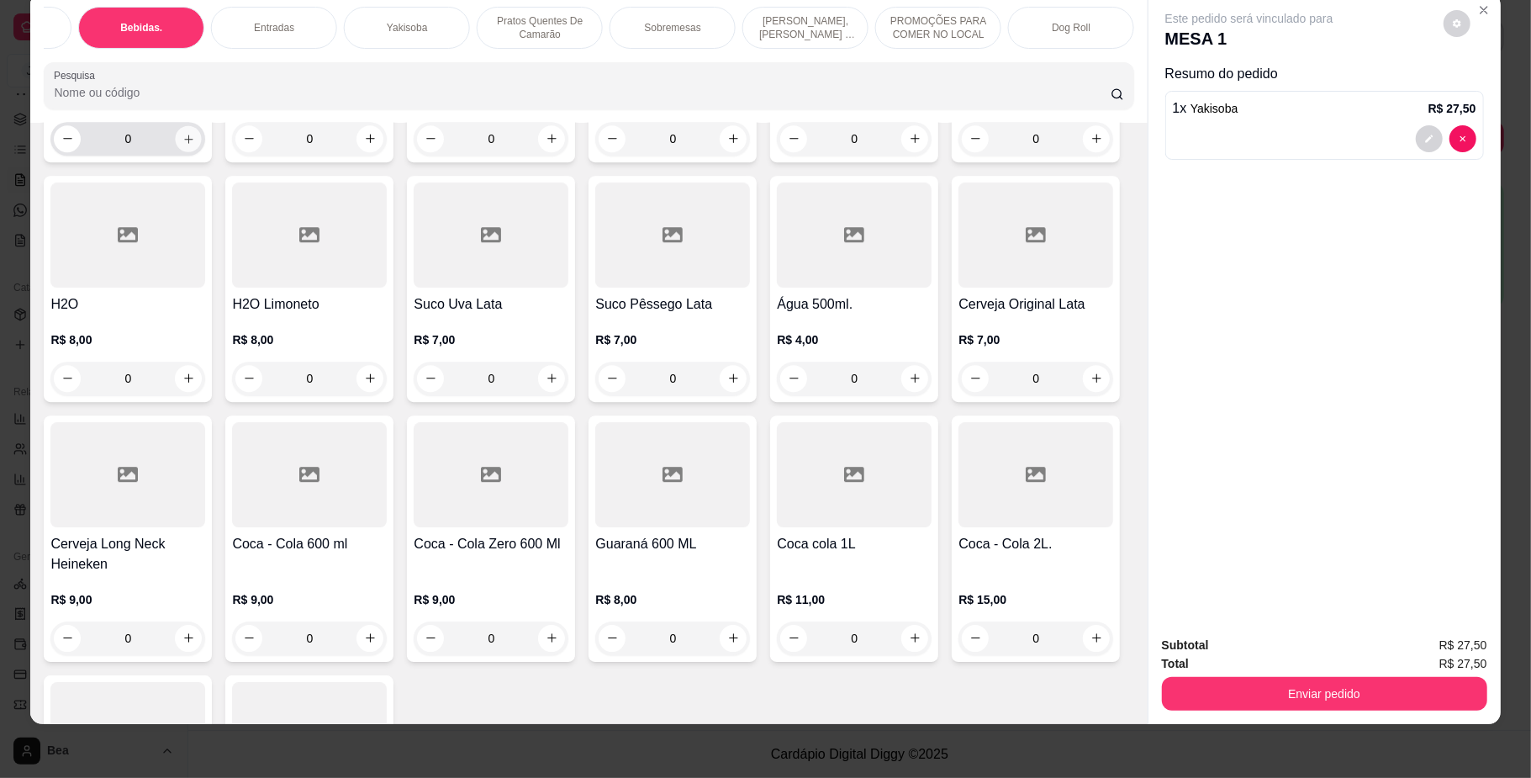
click at [187, 151] on button "increase-product-quantity" at bounding box center [189, 138] width 26 height 26
type input "1"
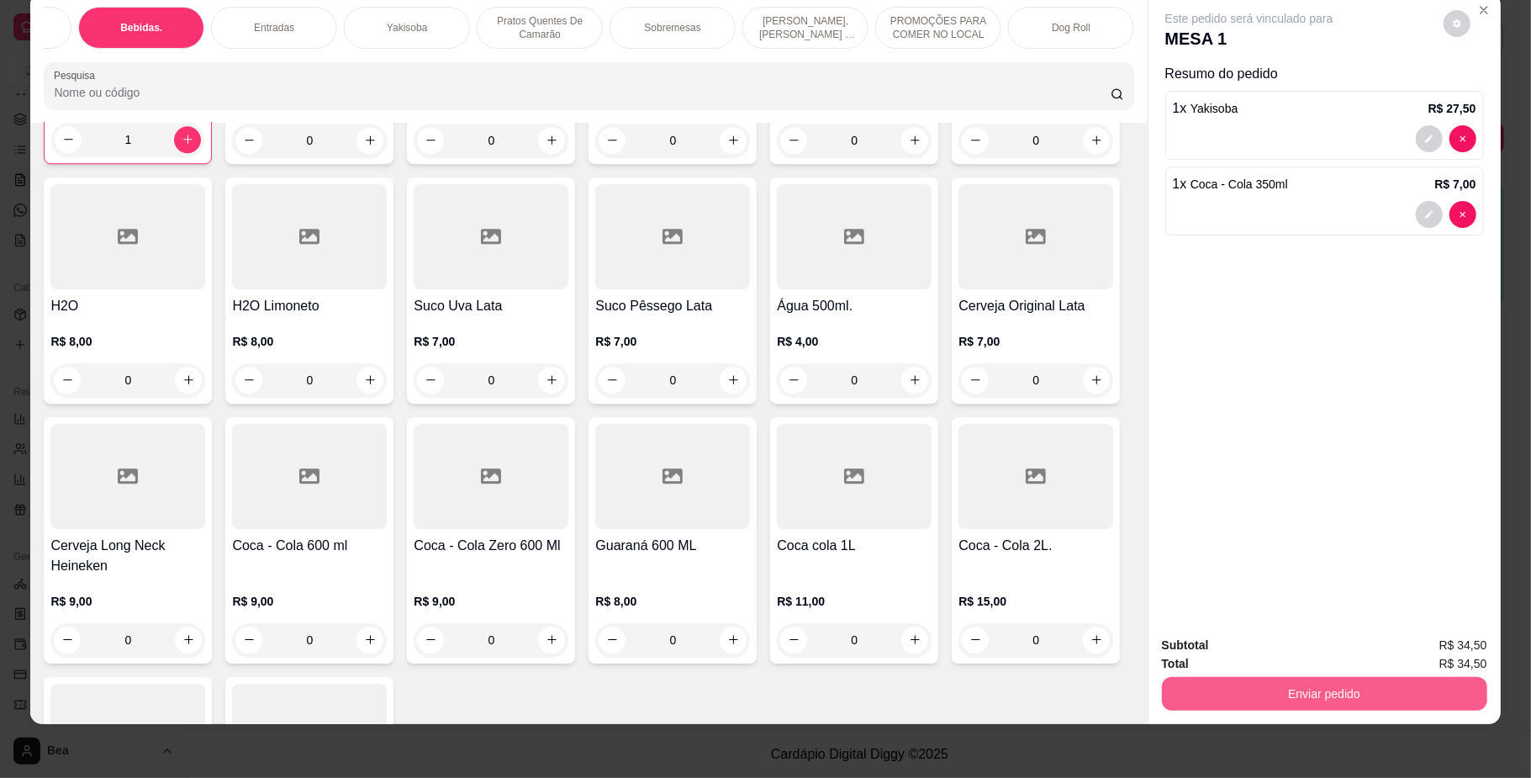
click at [1212, 683] on button "Enviar pedido" at bounding box center [1324, 694] width 325 height 34
click at [1219, 663] on button "Não registrar e enviar pedido" at bounding box center [1267, 653] width 175 height 32
